Goal: Task Accomplishment & Management: Use online tool/utility

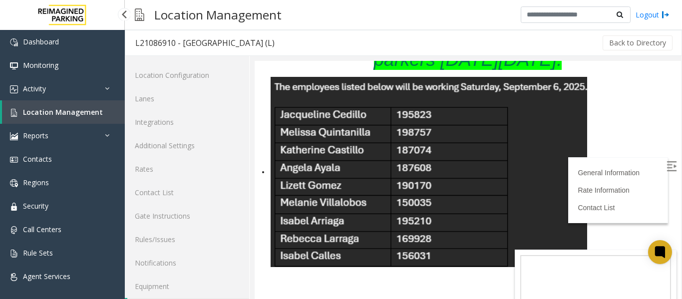
scroll to position [30, 0]
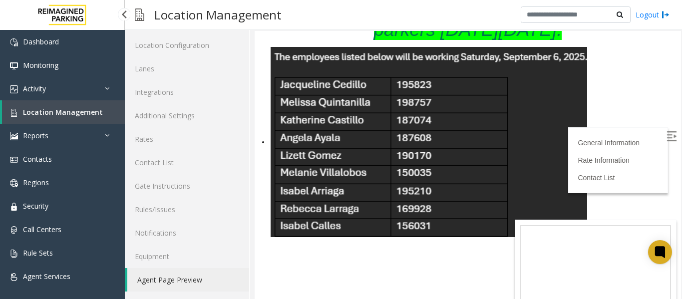
drag, startPoint x: 0, startPoint y: 0, endPoint x: 82, endPoint y: 111, distance: 137.9
click at [82, 111] on span "Location Management" at bounding box center [63, 111] width 80 height 9
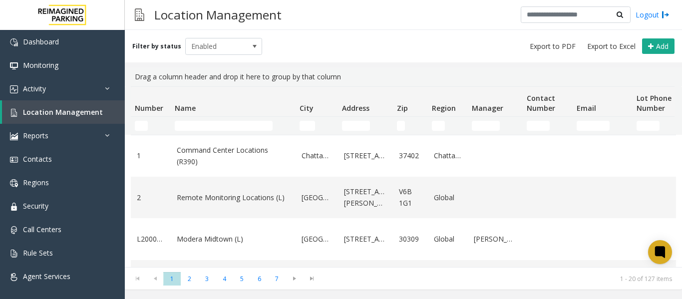
click at [220, 131] on td "Name Filter" at bounding box center [233, 126] width 125 height 18
click at [218, 126] on input "Name Filter" at bounding box center [224, 126] width 98 height 10
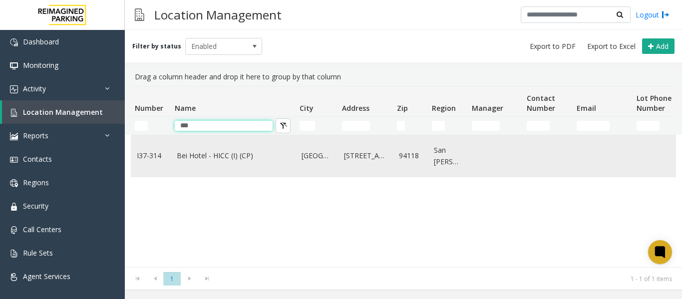
type input "***"
click at [215, 154] on link "Bei Hotel - HICC (I) (CP)" at bounding box center [233, 155] width 113 height 11
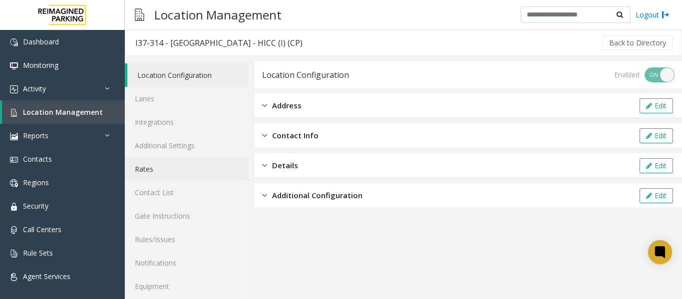
scroll to position [30, 0]
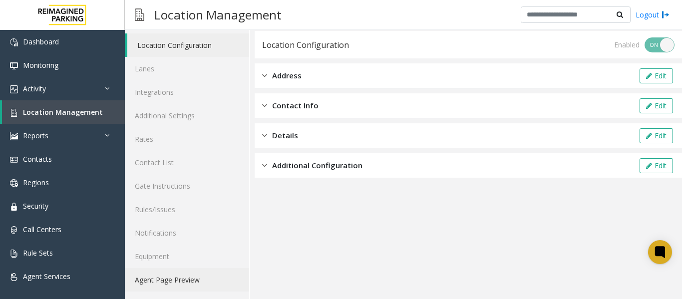
click at [186, 274] on link "Agent Page Preview" at bounding box center [187, 279] width 124 height 23
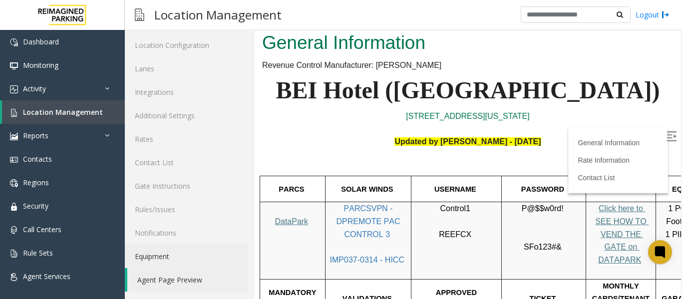
scroll to position [70, 0]
click at [665, 131] on label at bounding box center [672, 137] width 15 height 15
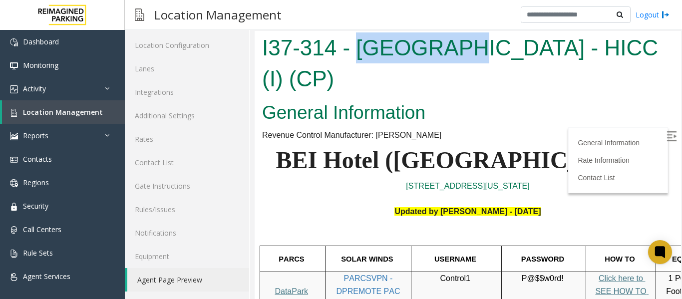
drag, startPoint x: 360, startPoint y: 52, endPoint x: 447, endPoint y: 44, distance: 87.3
click at [447, 44] on h1 "I37-314 - [GEOGRAPHIC_DATA] - HICC (I) (CP)" at bounding box center [468, 62] width 412 height 61
copy h1 "Bei Hotel"
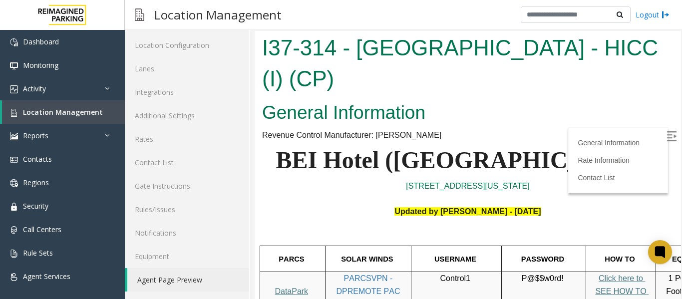
click at [334, 193] on p at bounding box center [468, 199] width 412 height 13
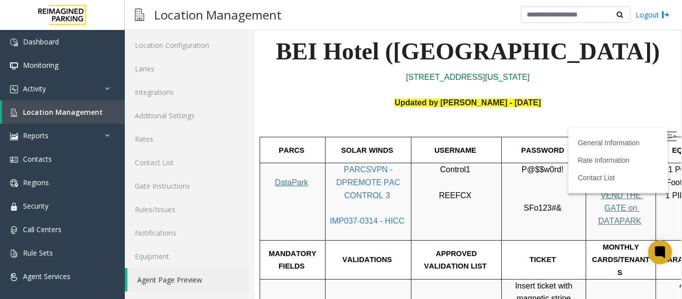
scroll to position [138, 0]
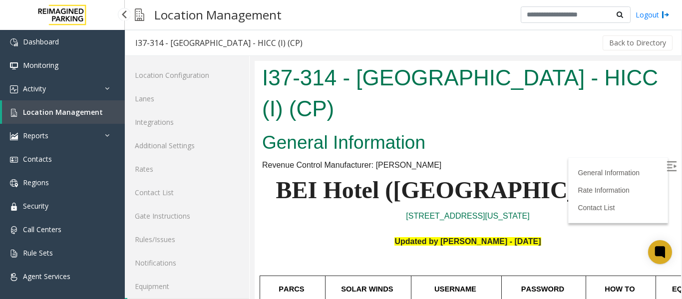
click at [55, 115] on span "Location Management" at bounding box center [63, 111] width 80 height 9
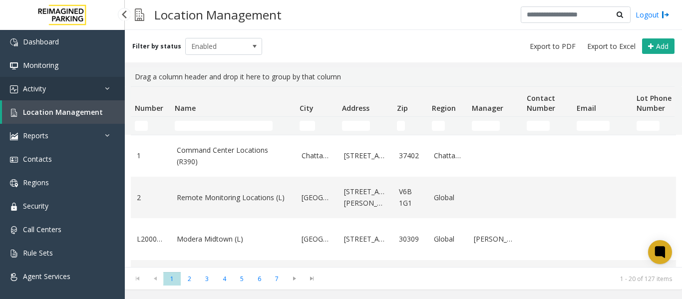
click at [62, 87] on link "Activity" at bounding box center [62, 88] width 125 height 23
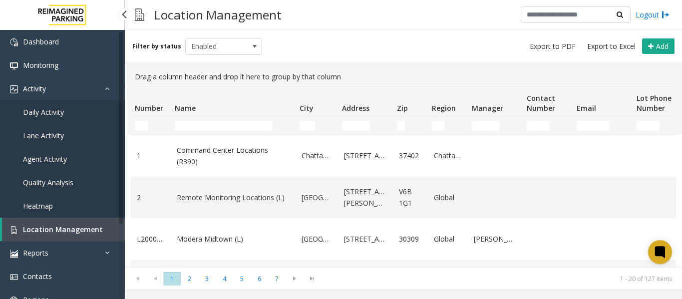
click at [63, 113] on span "Daily Activity" at bounding box center [43, 111] width 41 height 9
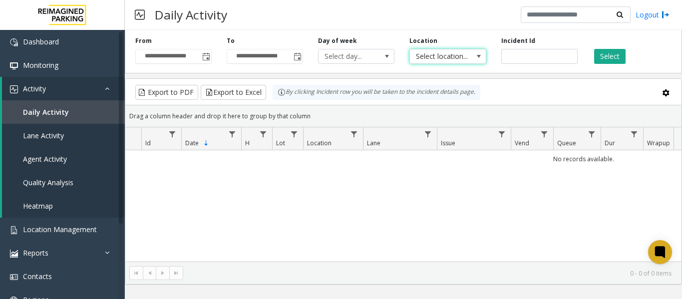
click at [462, 55] on span "Select location..." at bounding box center [440, 56] width 60 height 14
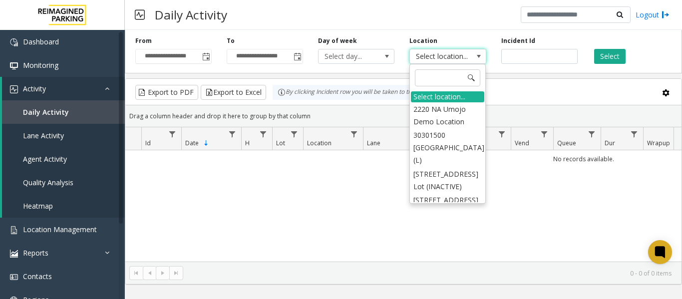
type input "*********"
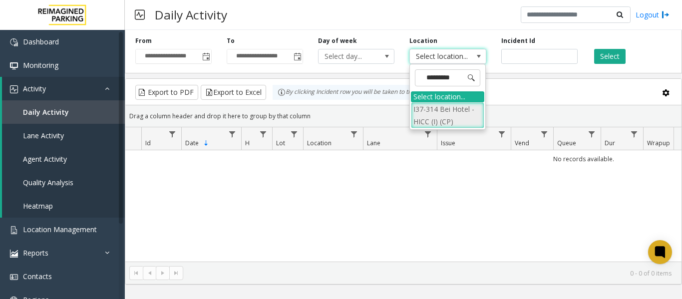
click at [446, 117] on li "I37-314 Bei Hotel - HICC (I) (CP)" at bounding box center [447, 115] width 73 height 26
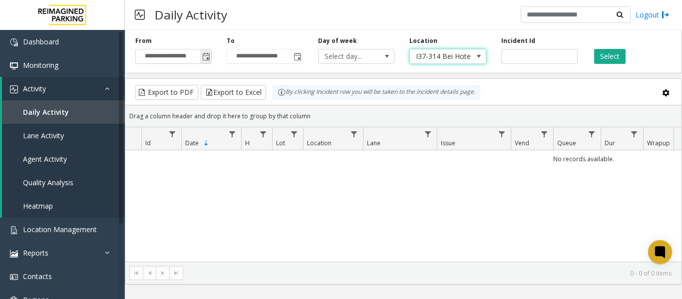
click at [202, 58] on span "Toggle popup" at bounding box center [206, 57] width 8 height 8
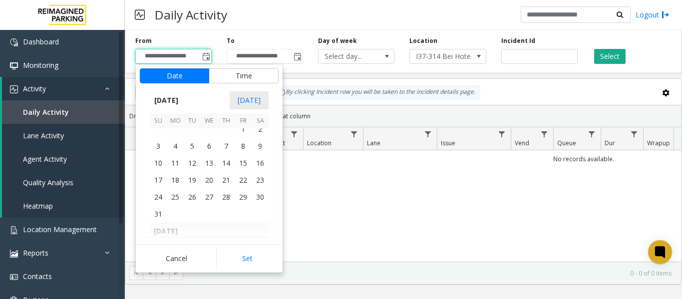
scroll to position [179173, 0]
click at [243, 129] on span "1" at bounding box center [243, 129] width 17 height 17
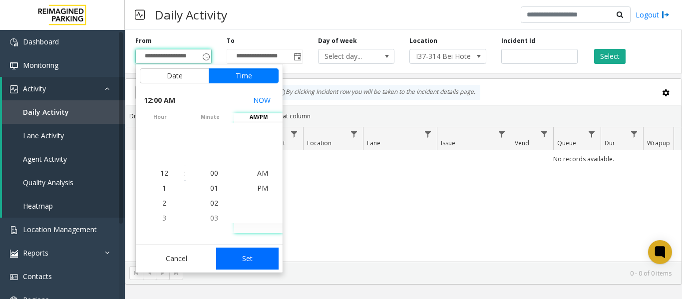
click at [248, 251] on button "Set" at bounding box center [247, 259] width 63 height 22
type input "**********"
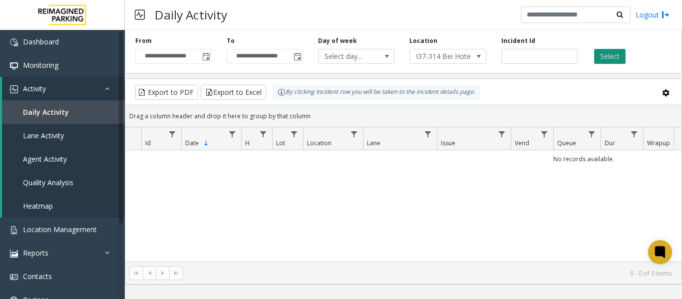
click at [620, 58] on button "Select" at bounding box center [609, 56] width 31 height 15
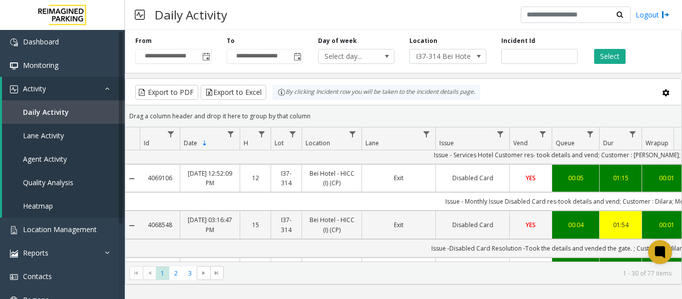
scroll to position [266, 1]
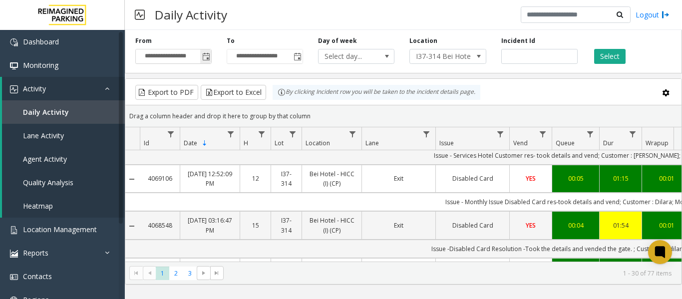
click at [204, 57] on span "Toggle popup" at bounding box center [206, 57] width 8 height 8
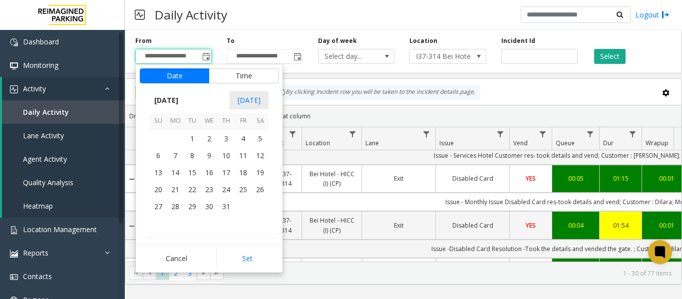
scroll to position [179044, 0]
click at [189, 140] on span "1" at bounding box center [192, 139] width 17 height 17
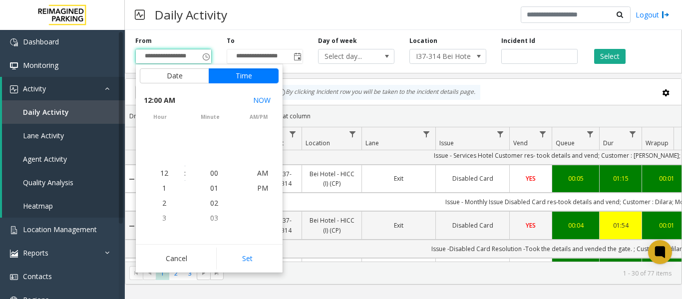
scroll to position [179047, 0]
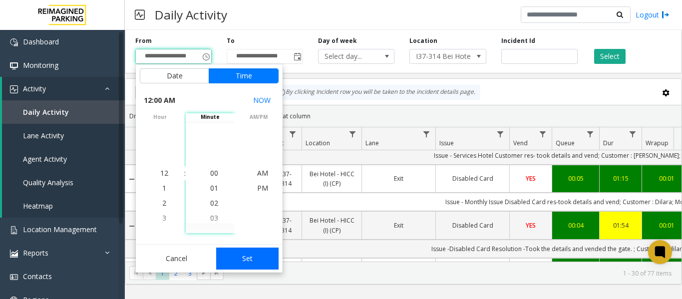
click at [254, 262] on button "Set" at bounding box center [247, 259] width 63 height 22
type input "**********"
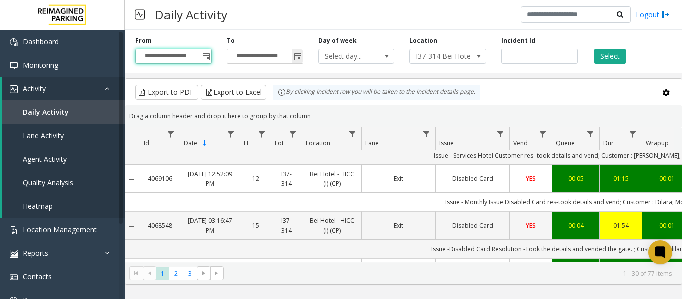
click at [297, 56] on span "Toggle popup" at bounding box center [298, 57] width 8 height 8
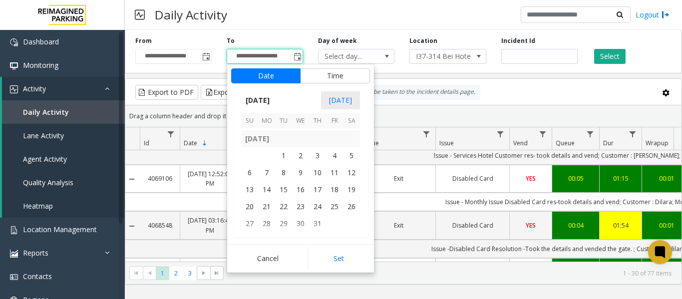
scroll to position [179027, 0]
click at [320, 220] on span "31" at bounding box center [317, 224] width 17 height 17
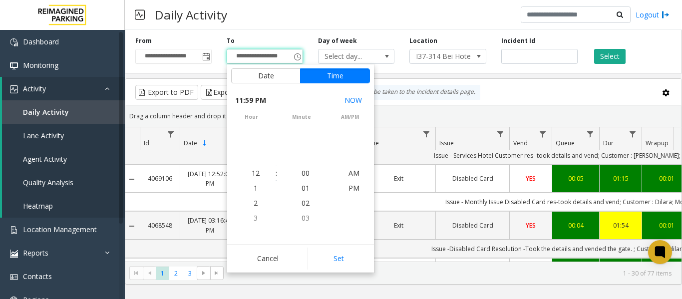
scroll to position [15, 0]
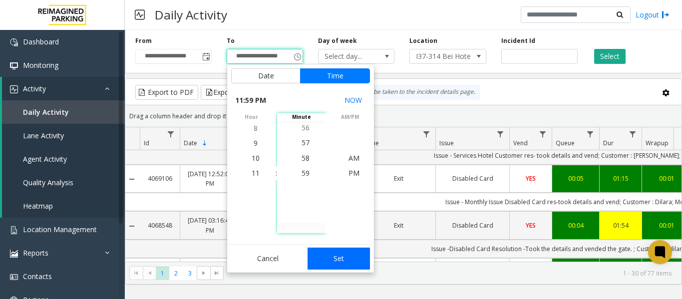
click at [333, 265] on button "Set" at bounding box center [339, 259] width 63 height 22
type input "**********"
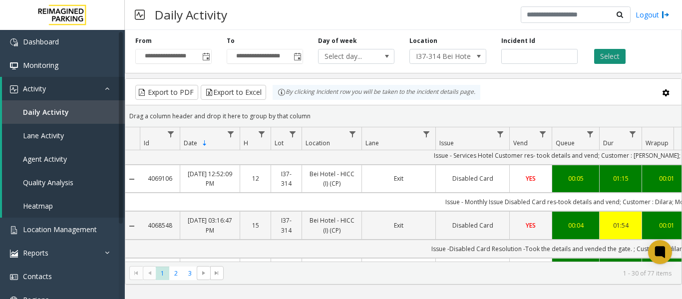
click at [609, 58] on button "Select" at bounding box center [609, 56] width 31 height 15
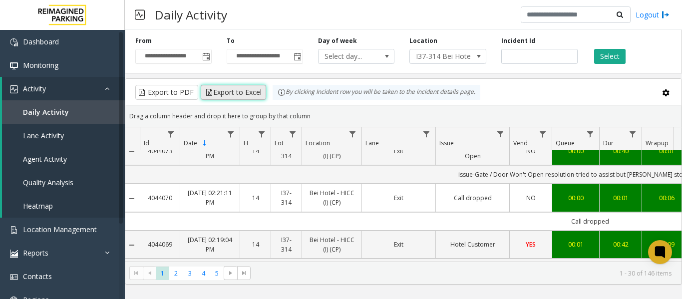
click at [236, 93] on button "Export to Excel" at bounding box center [233, 92] width 65 height 15
click at [209, 59] on span "Toggle popup" at bounding box center [206, 57] width 8 height 8
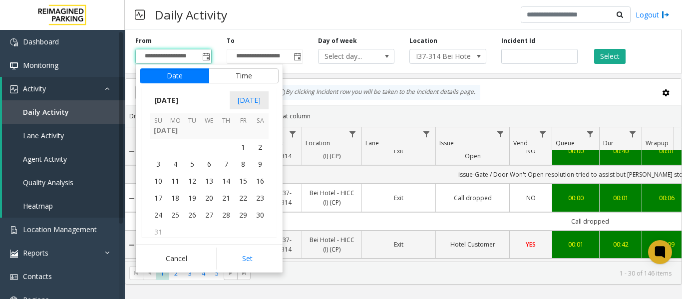
scroll to position [179155, 0]
click at [247, 155] on span "1" at bounding box center [243, 147] width 17 height 17
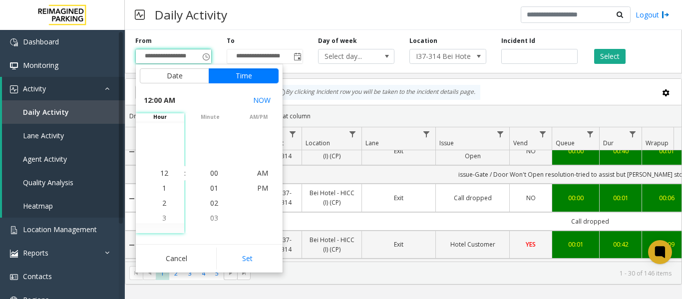
scroll to position [179166, 0]
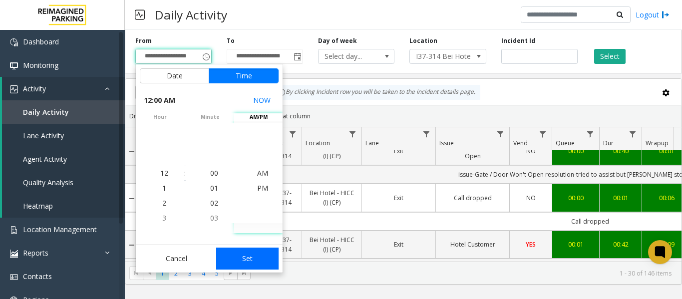
click at [245, 264] on button "Set" at bounding box center [247, 259] width 63 height 22
type input "**********"
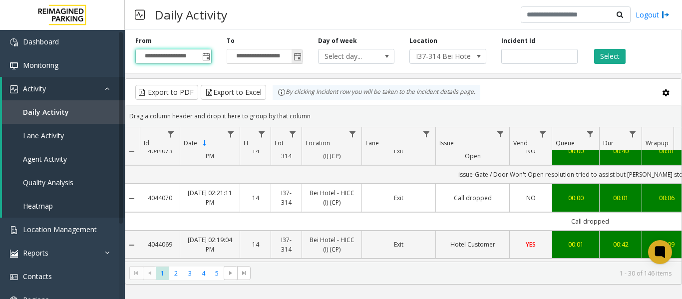
click at [296, 55] on span "Toggle popup" at bounding box center [298, 57] width 8 height 8
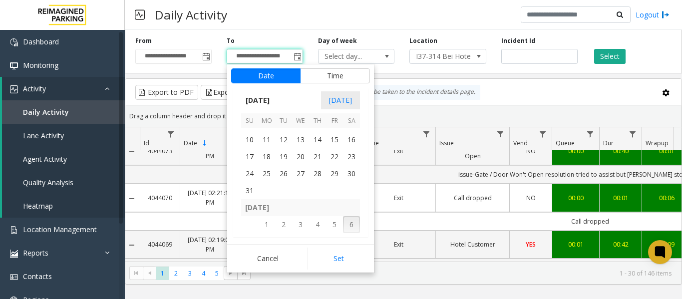
scroll to position [179196, 0]
click at [255, 197] on span "31" at bounding box center [249, 191] width 17 height 17
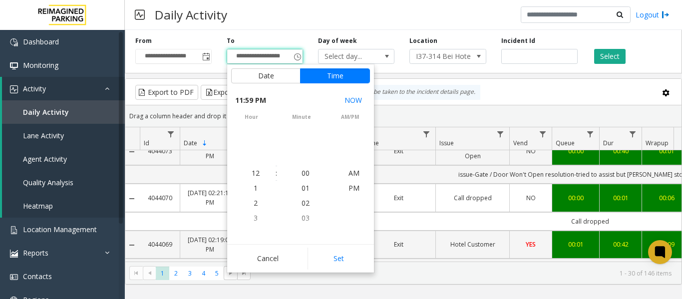
scroll to position [15, 0]
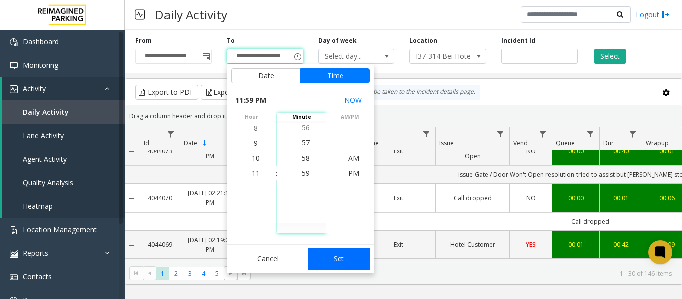
click at [337, 257] on button "Set" at bounding box center [339, 259] width 63 height 22
type input "**********"
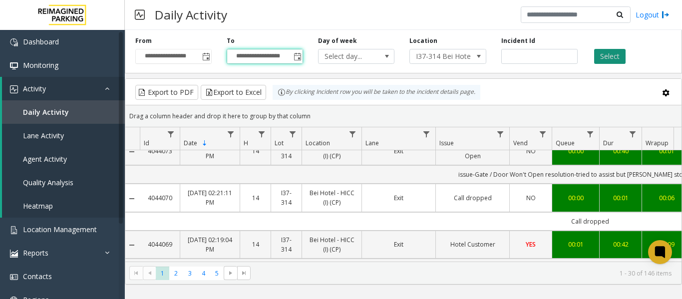
click at [609, 52] on button "Select" at bounding box center [609, 56] width 31 height 15
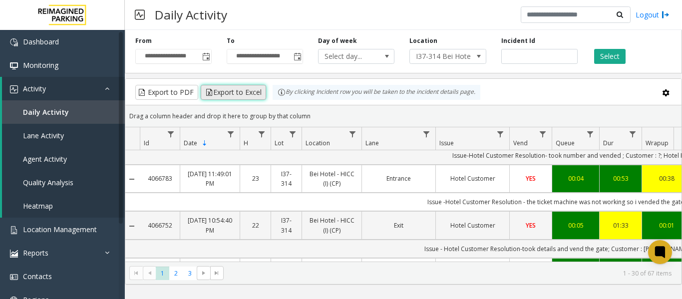
click at [232, 95] on button "Export to Excel" at bounding box center [233, 92] width 65 height 15
